Goal: Transaction & Acquisition: Purchase product/service

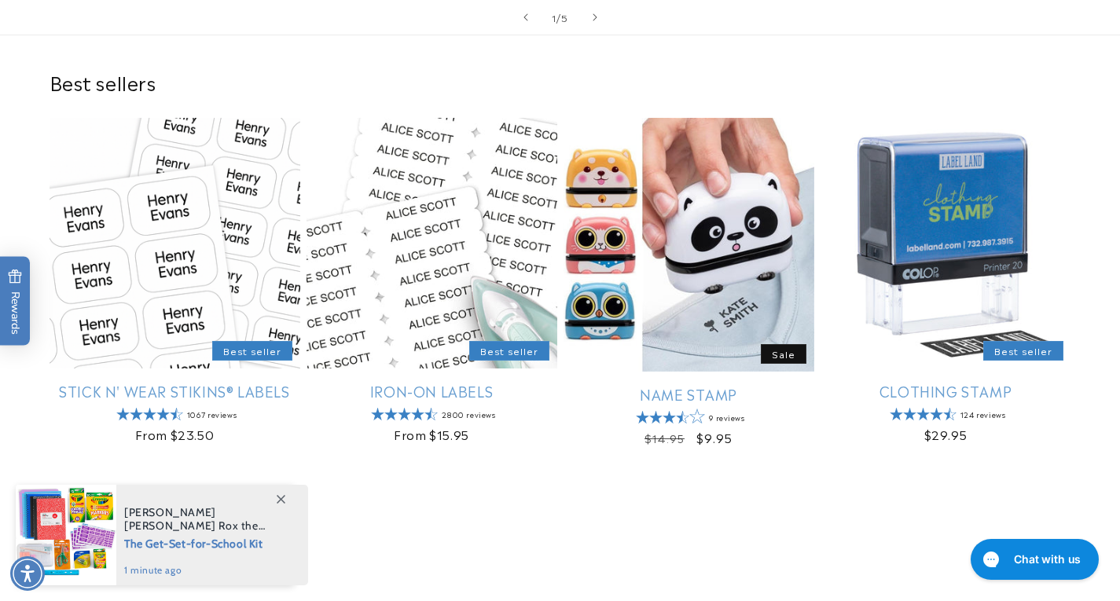
scroll to position [550, 0]
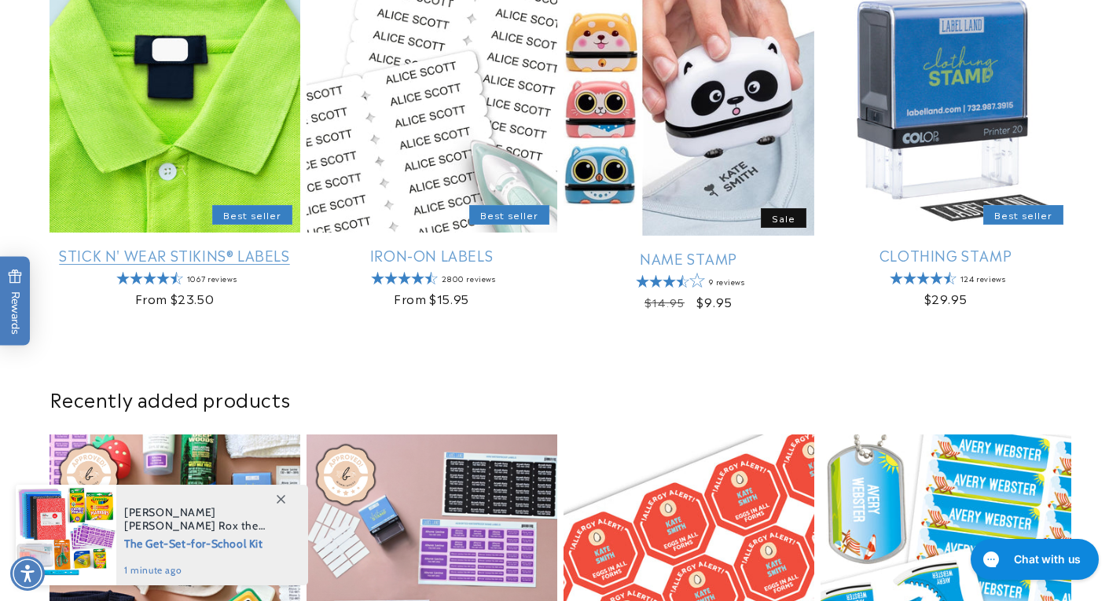
click at [167, 246] on link "Stick N' Wear Stikins® Labels" at bounding box center [174, 255] width 251 height 18
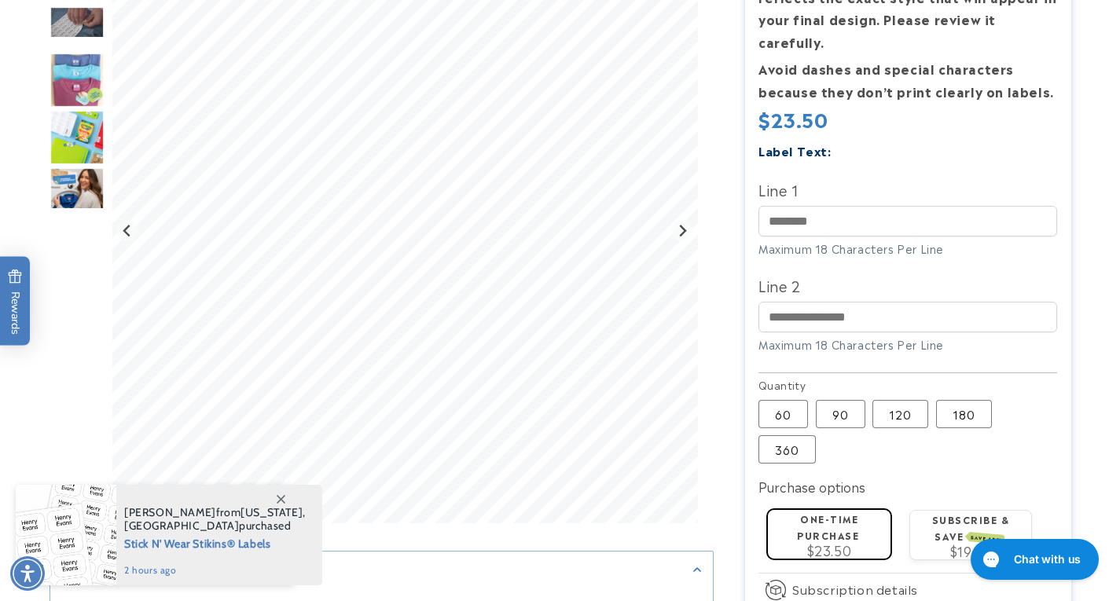
scroll to position [471, 0]
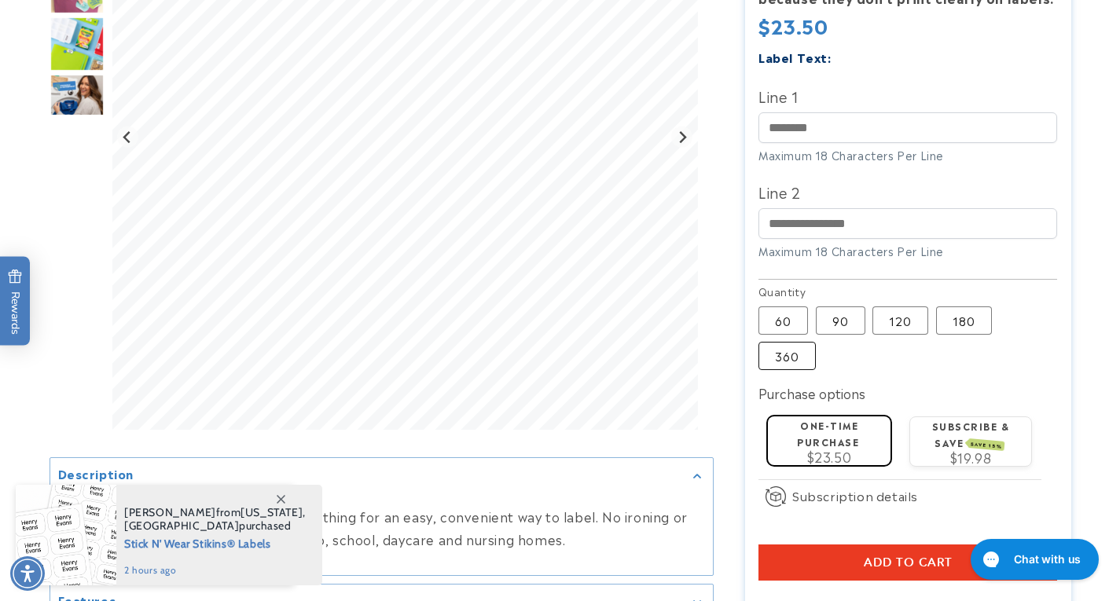
click at [764, 342] on label "360 Variant sold out or unavailable" at bounding box center [786, 356] width 57 height 28
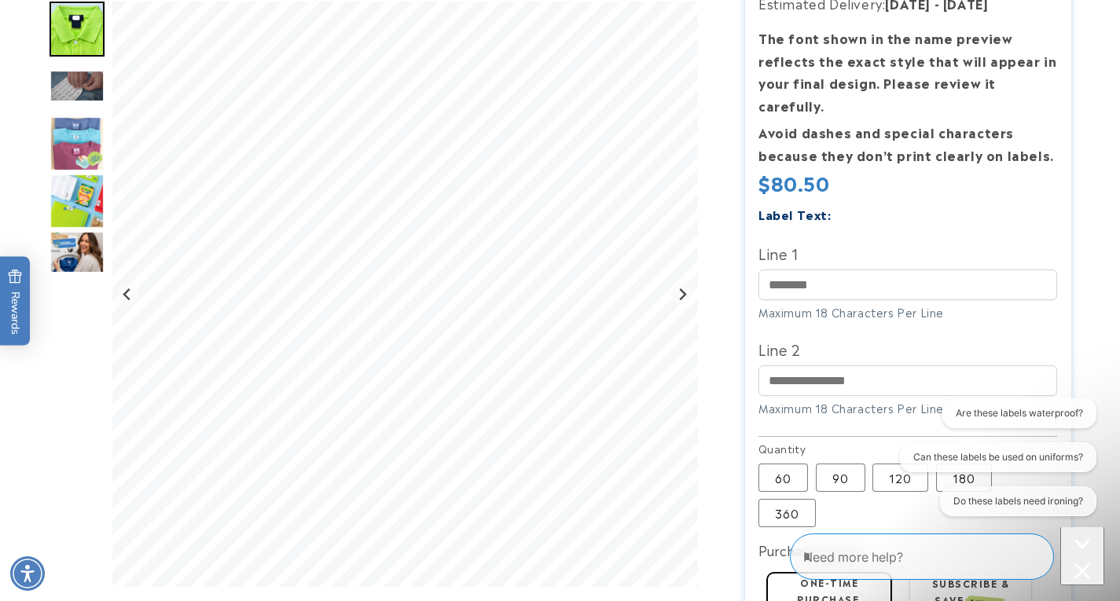
scroll to position [550, 0]
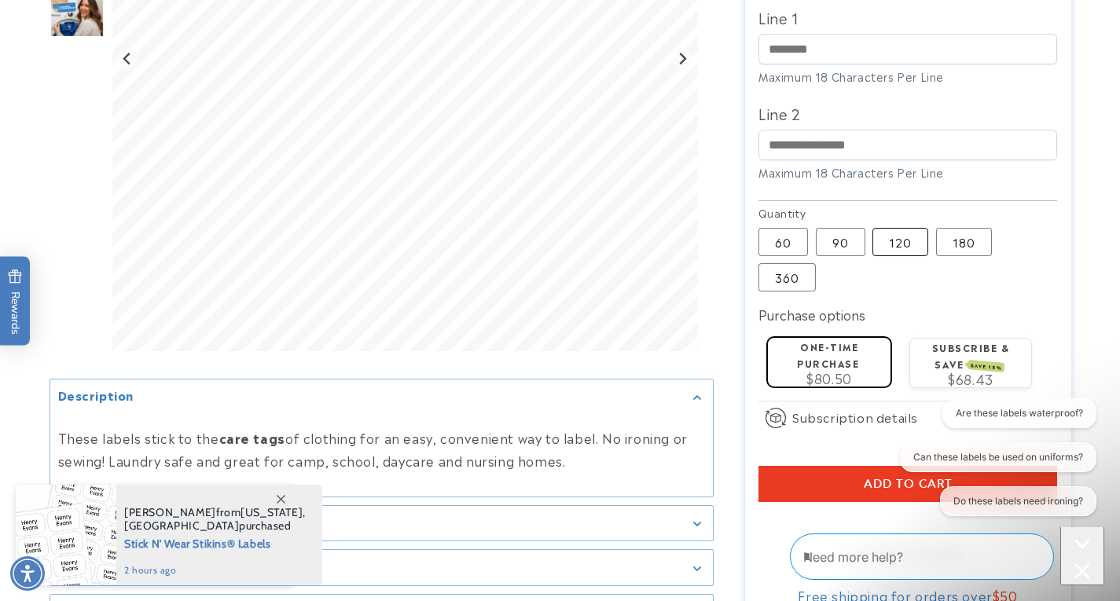
click at [926, 228] on label "120 Variant sold out or unavailable" at bounding box center [900, 242] width 56 height 28
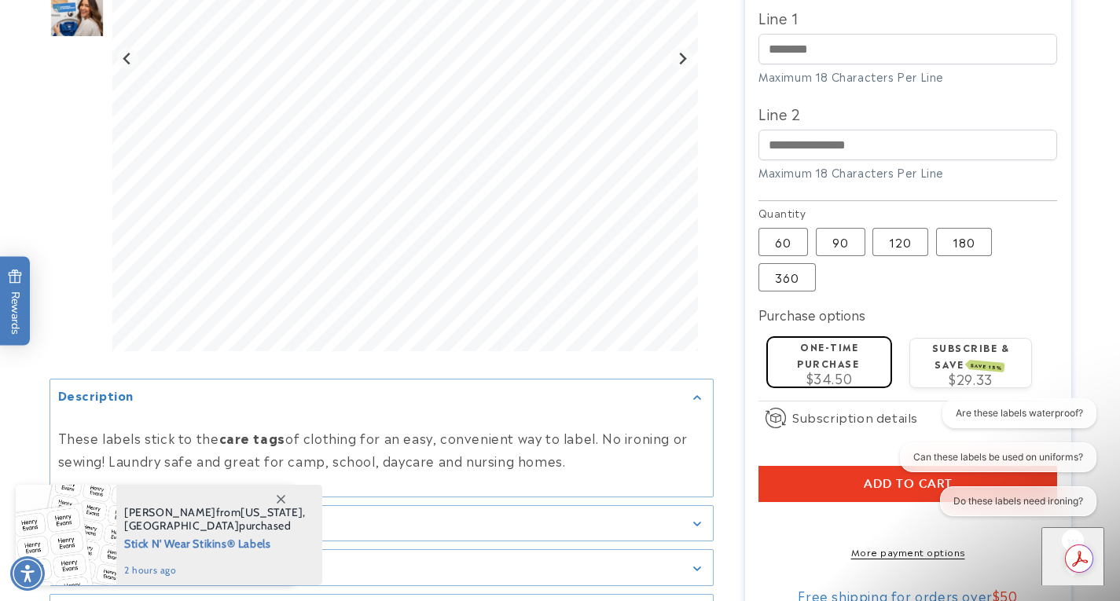
click at [951, 228] on label "180 Variant sold out or unavailable" at bounding box center [964, 242] width 56 height 28
